Goal: Check status: Check status

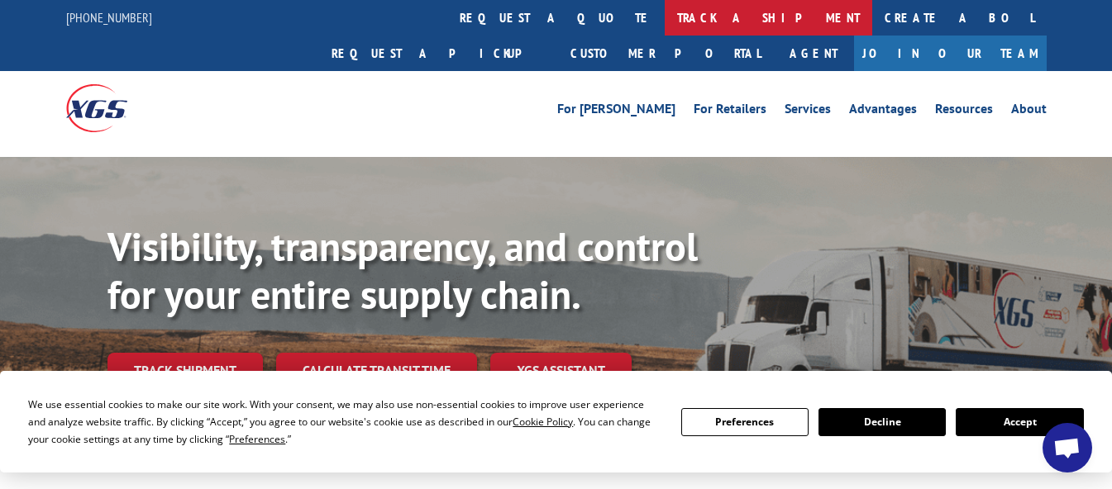
click at [664, 17] on link "track a shipment" at bounding box center [767, 18] width 207 height 36
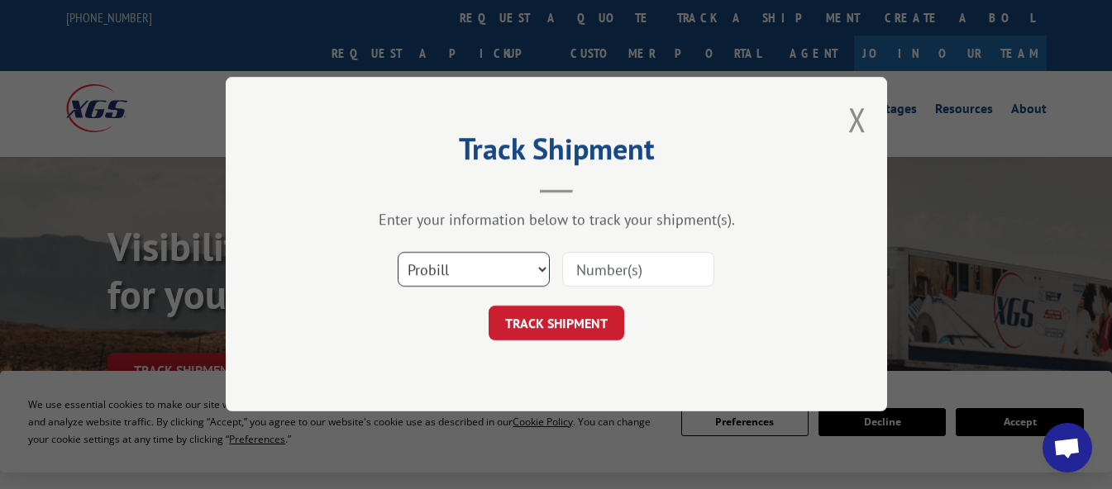
click at [518, 271] on select "Select category... Probill BOL PO" at bounding box center [474, 270] width 152 height 35
select select "po"
click at [398, 253] on select "Select category... Probill BOL PO" at bounding box center [474, 270] width 152 height 35
click at [622, 273] on input at bounding box center [638, 270] width 152 height 35
type input "41498062"
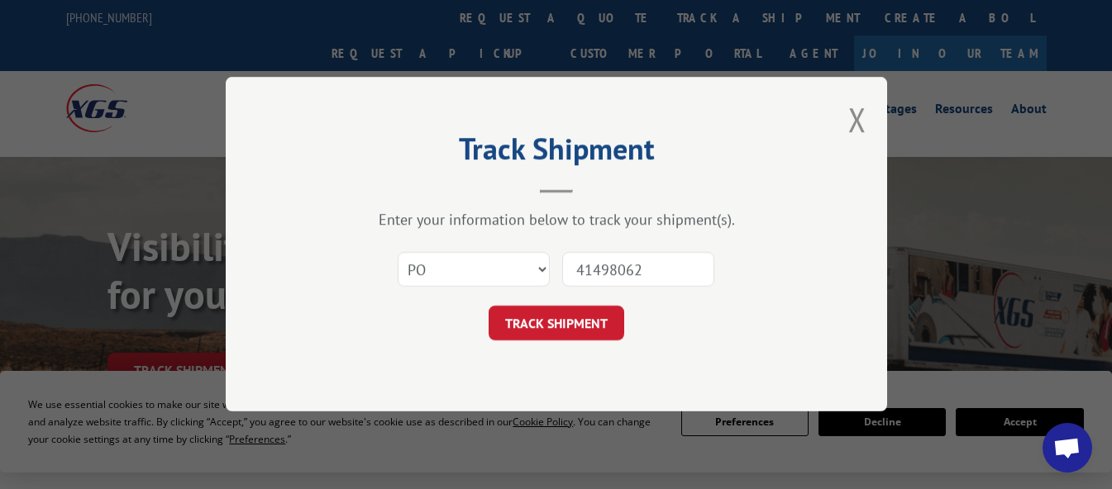
click button "TRACK SHIPMENT" at bounding box center [556, 324] width 136 height 35
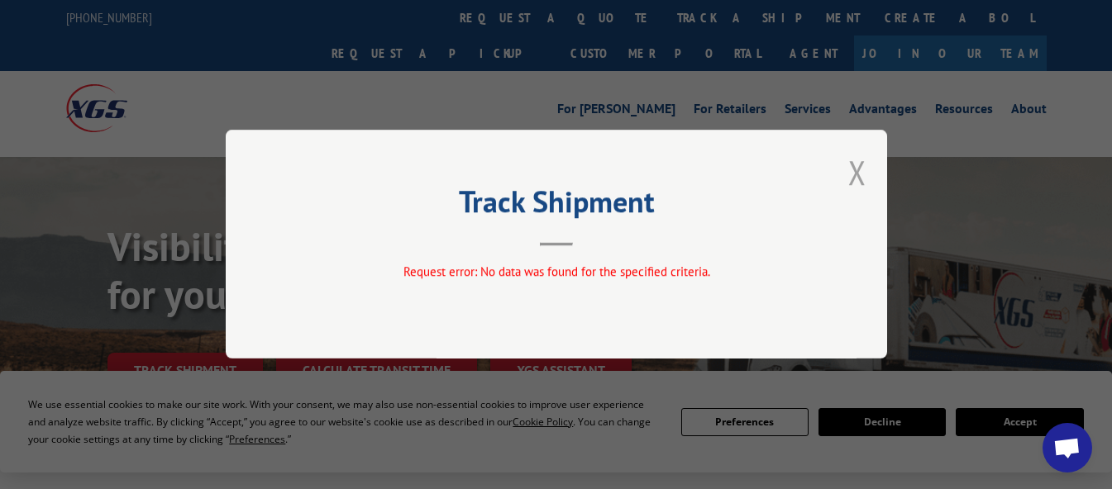
click at [863, 174] on button "Close modal" at bounding box center [857, 172] width 18 height 44
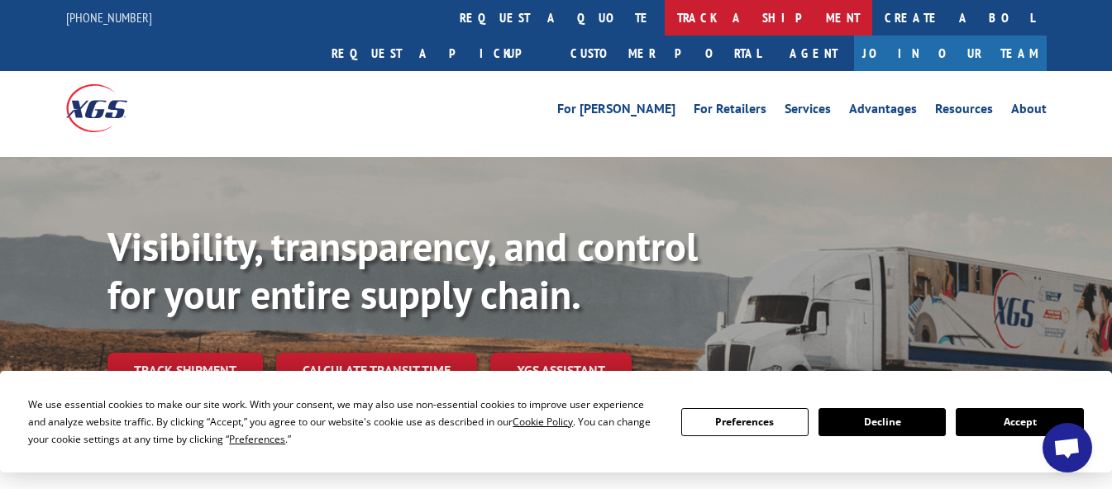
click at [664, 23] on link "track a shipment" at bounding box center [767, 18] width 207 height 36
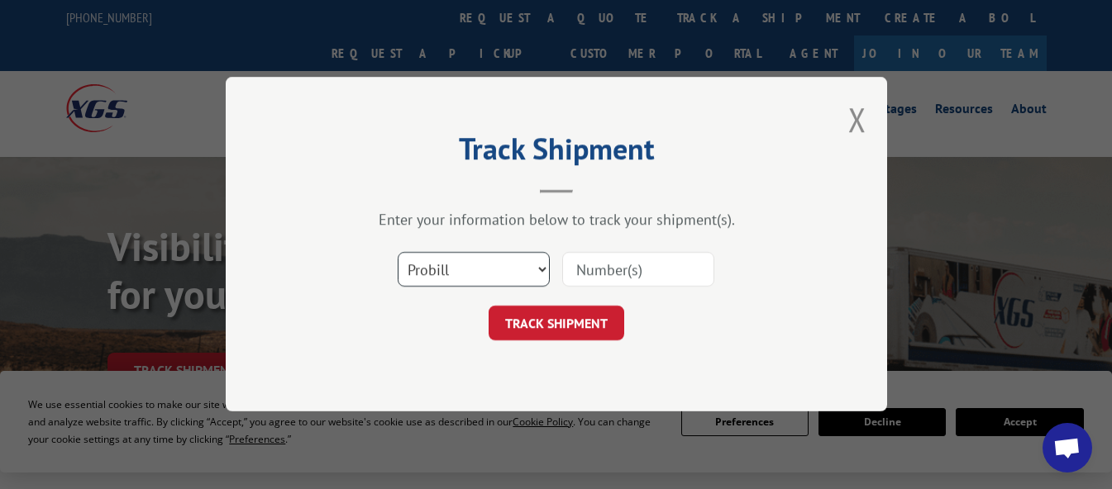
drag, startPoint x: 468, startPoint y: 263, endPoint x: 456, endPoint y: 283, distance: 23.0
click at [464, 264] on select "Select category... Probill BOL PO" at bounding box center [474, 270] width 152 height 35
select select "po"
click at [398, 253] on select "Select category... Probill BOL PO" at bounding box center [474, 270] width 152 height 35
click at [632, 269] on input at bounding box center [638, 270] width 152 height 35
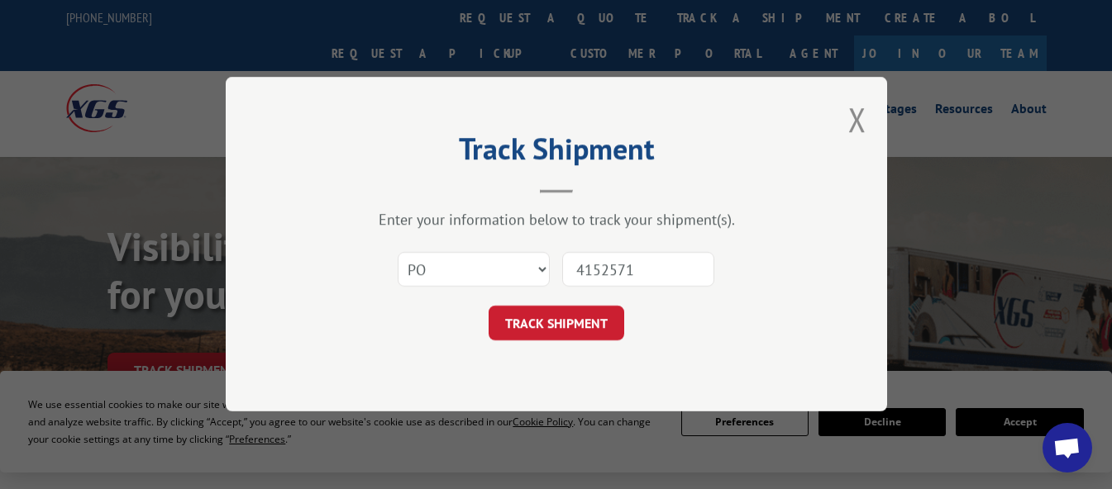
type input "41525717"
click button "TRACK SHIPMENT" at bounding box center [556, 324] width 136 height 35
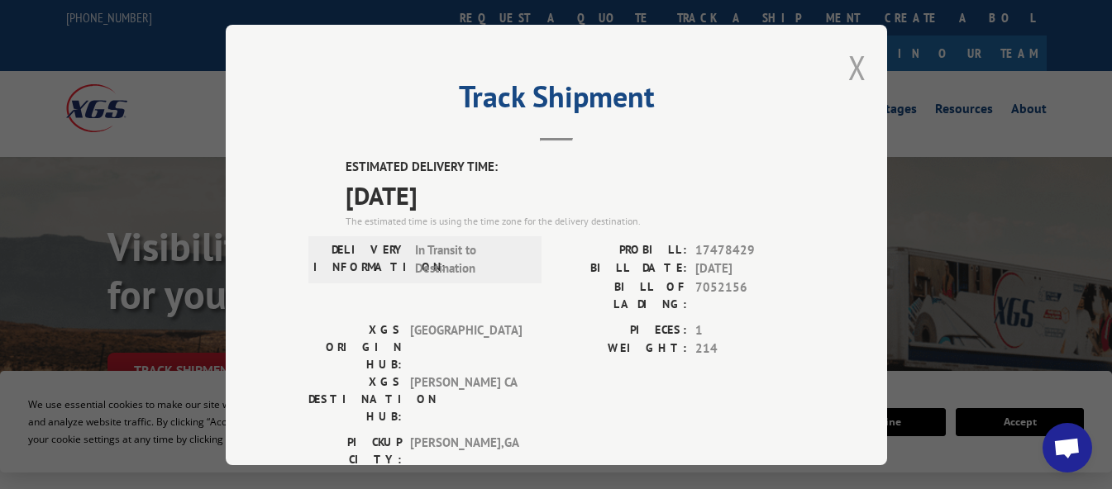
click at [850, 66] on button "Close modal" at bounding box center [857, 67] width 18 height 44
